Goal: Information Seeking & Learning: Check status

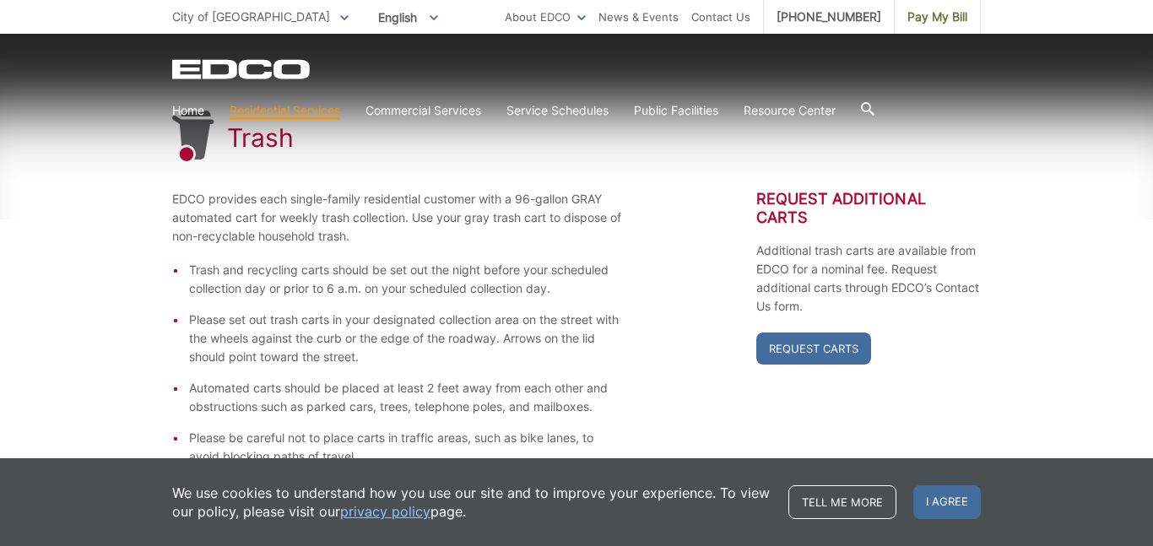
scroll to position [270, 0]
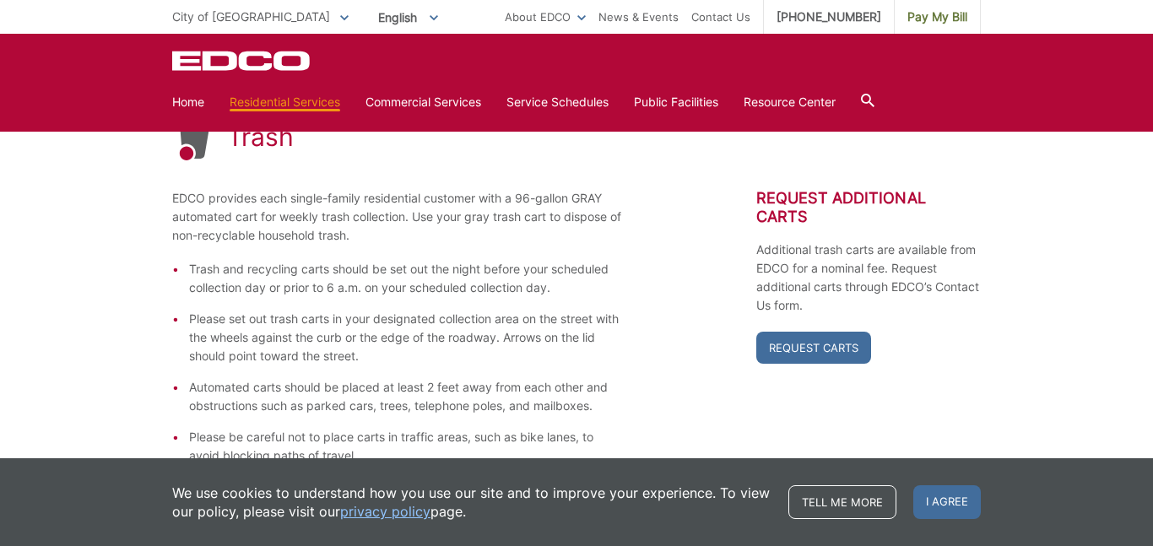
click at [727, 324] on div "EDCO provides each single-family residential customer with a 96-gallon GRAY aut…" at bounding box center [576, 327] width 808 height 276
click at [653, 122] on div "EDCO Logo Home Residential Services Residential Recycling Organic Recycling Tra…" at bounding box center [576, 83] width 1153 height 98
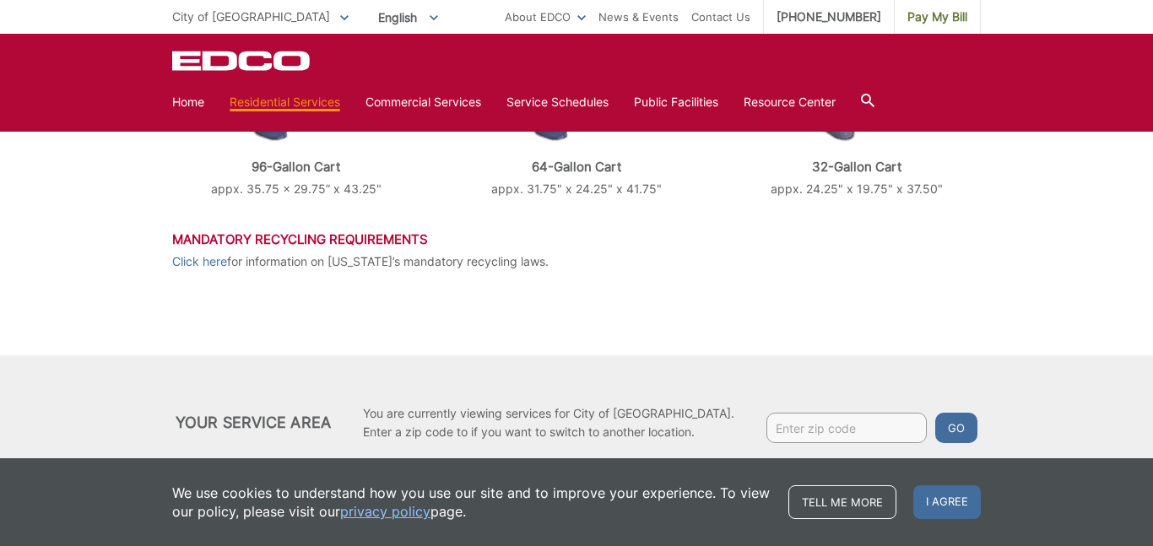
scroll to position [875, 0]
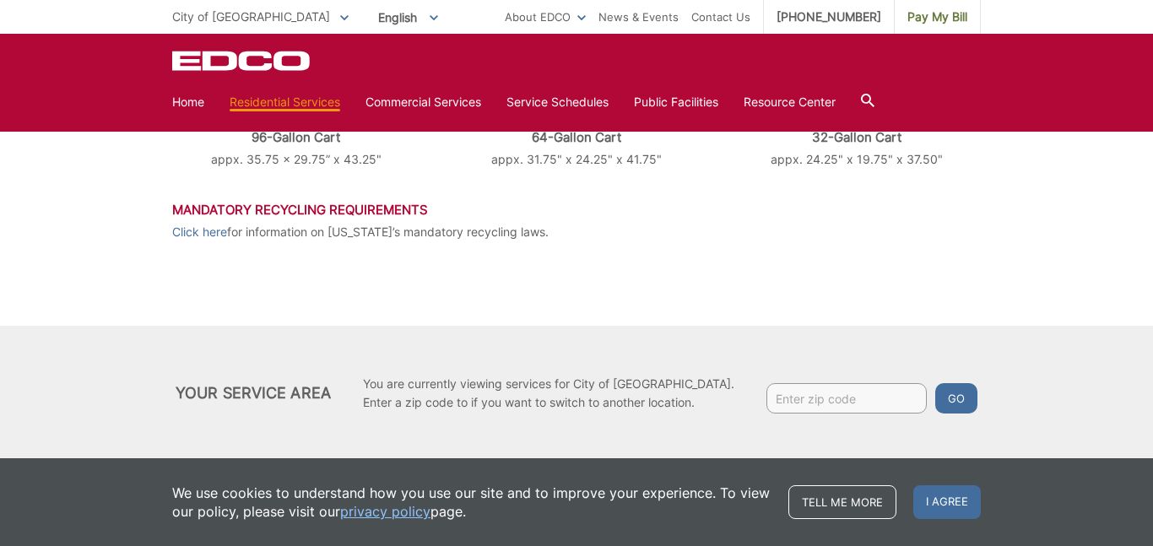
click at [792, 398] on input "Enter zip code" at bounding box center [846, 398] width 160 height 30
type input "92102"
click at [948, 397] on button "Go" at bounding box center [956, 398] width 42 height 30
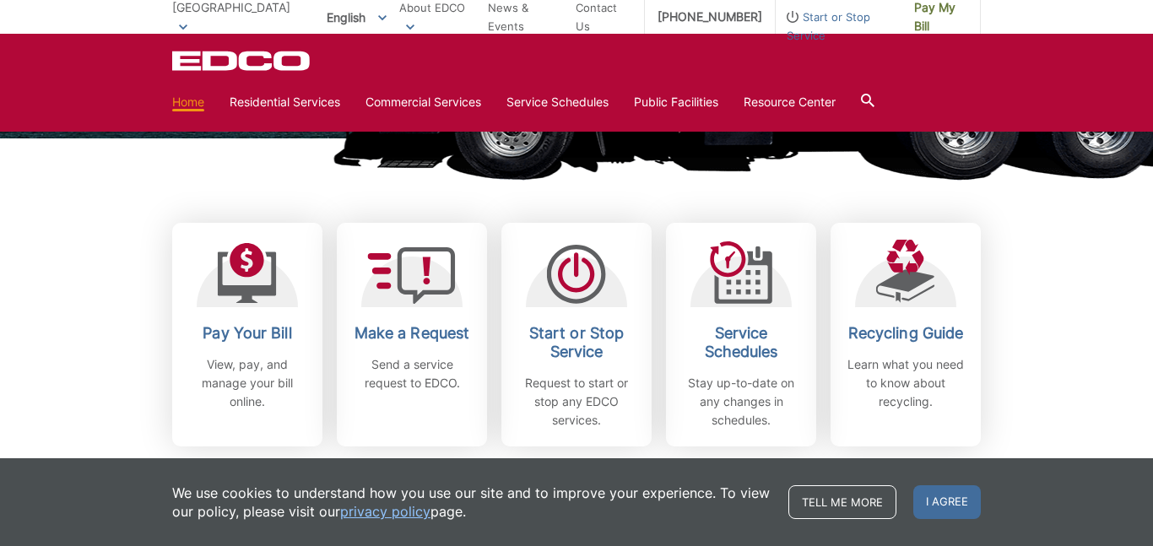
scroll to position [405, 0]
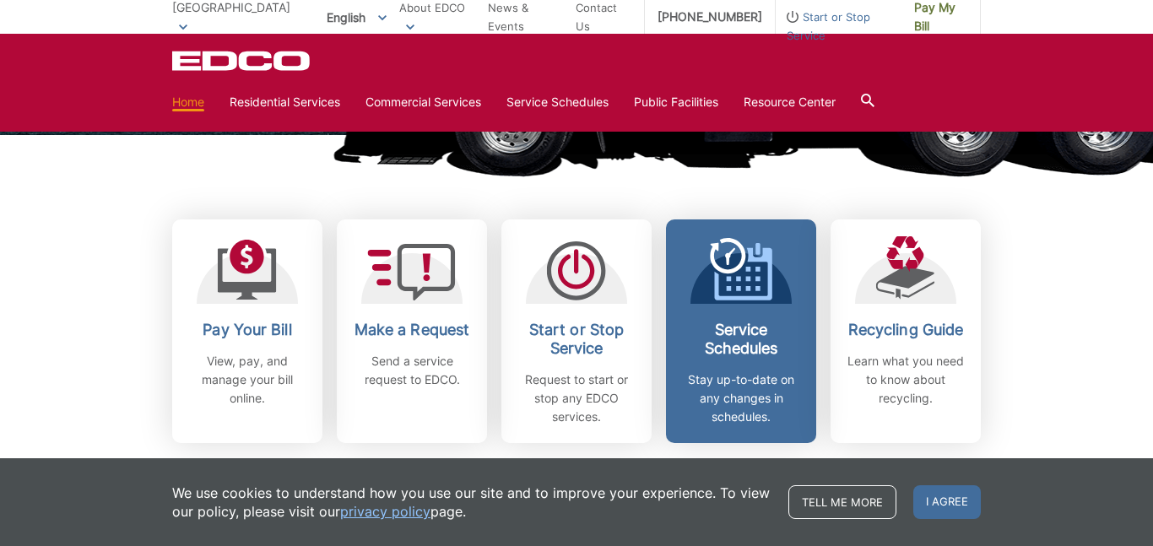
click at [757, 318] on link "Service Schedules Stay up-to-date on any changes in schedules." at bounding box center [741, 331] width 150 height 224
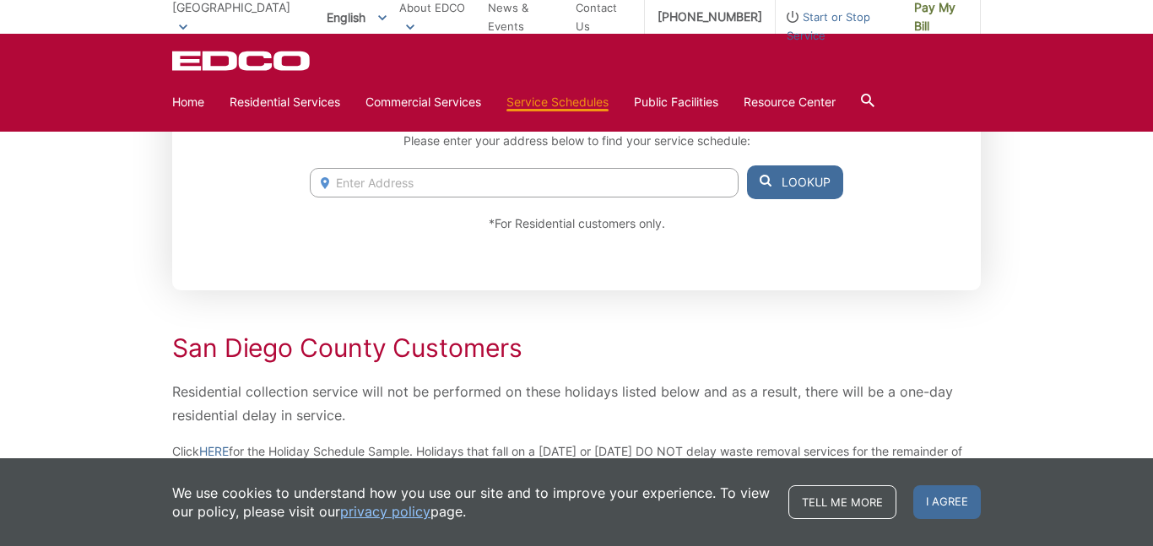
scroll to position [304, 0]
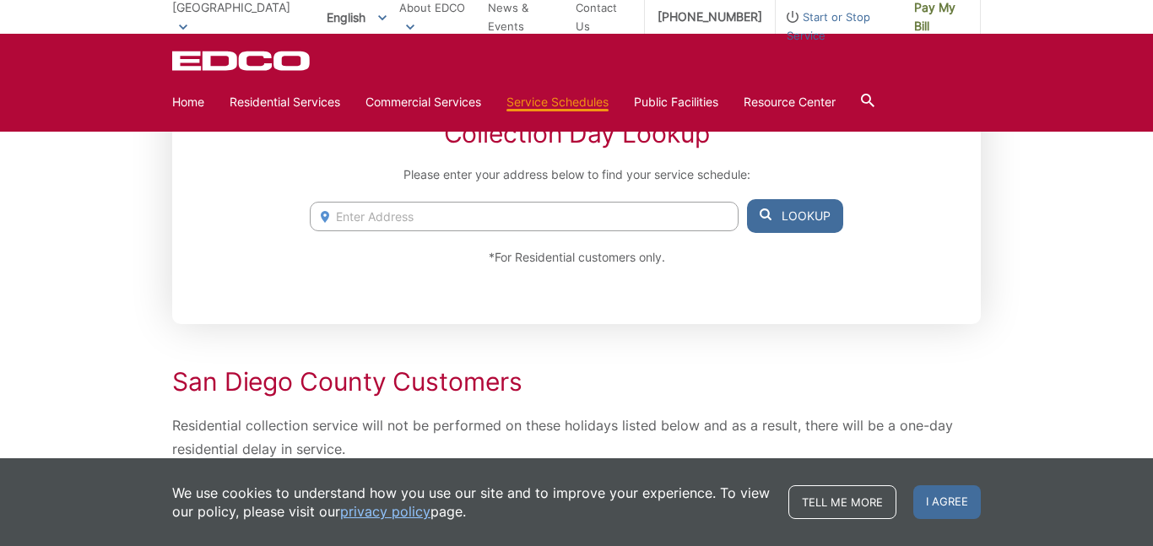
click at [380, 225] on input "Enter Address" at bounding box center [524, 217] width 429 height 30
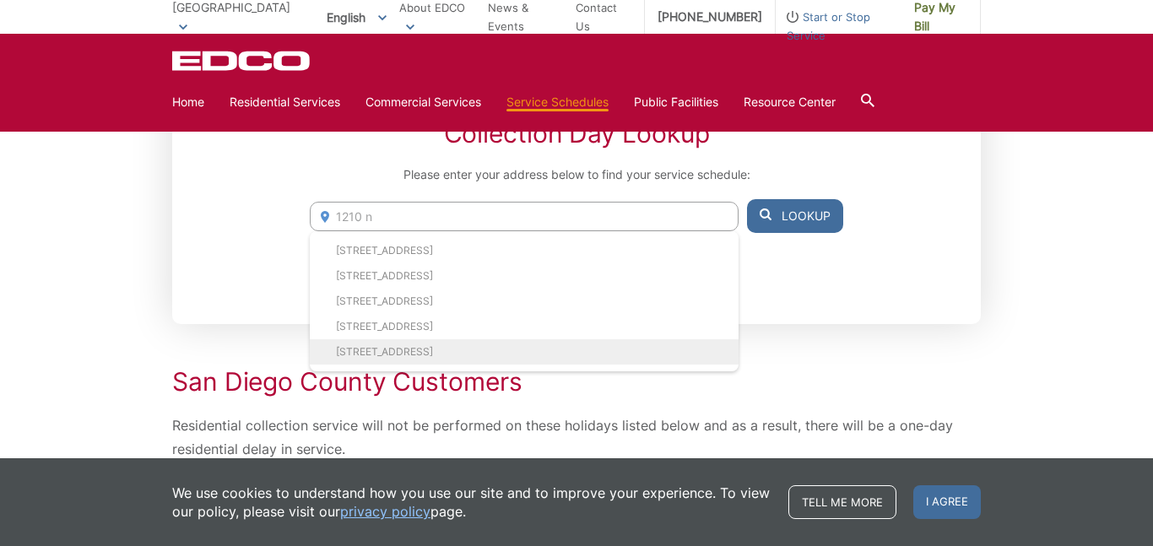
click at [392, 344] on li "1210 N 1st St, El Cajon, CA, 92021" at bounding box center [524, 351] width 429 height 25
type input "1210 N 1st St, El Cajon, CA, 92021"
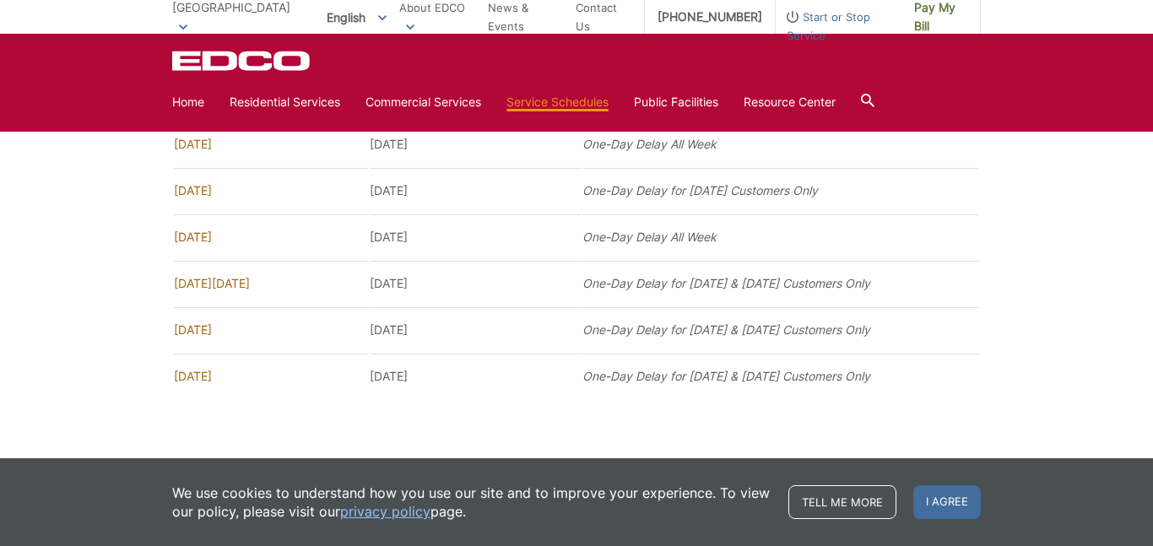
scroll to position [1324, 0]
